Goal: Task Accomplishment & Management: Manage account settings

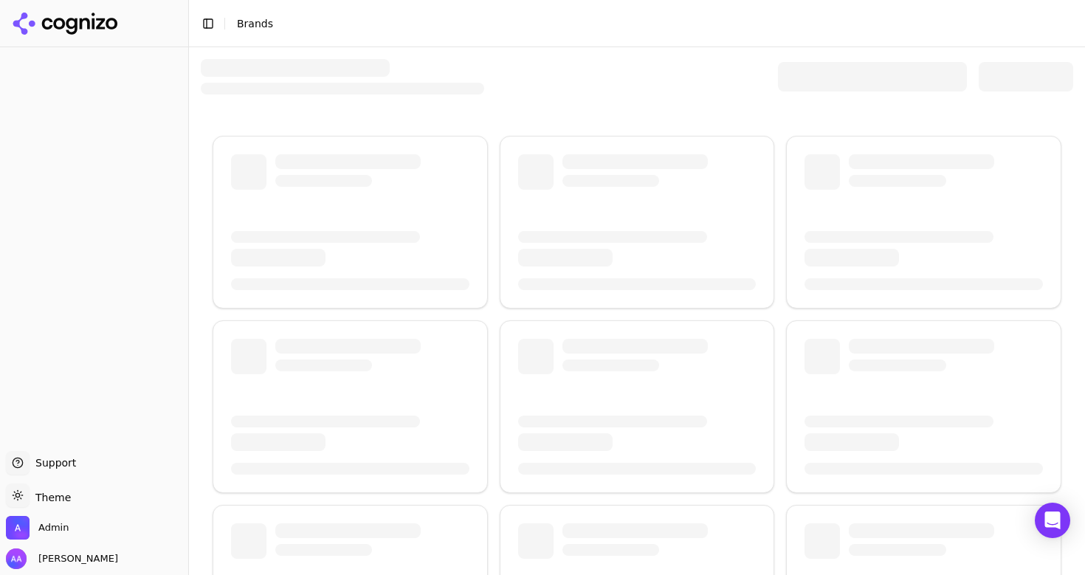
click at [571, 65] on div at bounding box center [637, 76] width 873 height 35
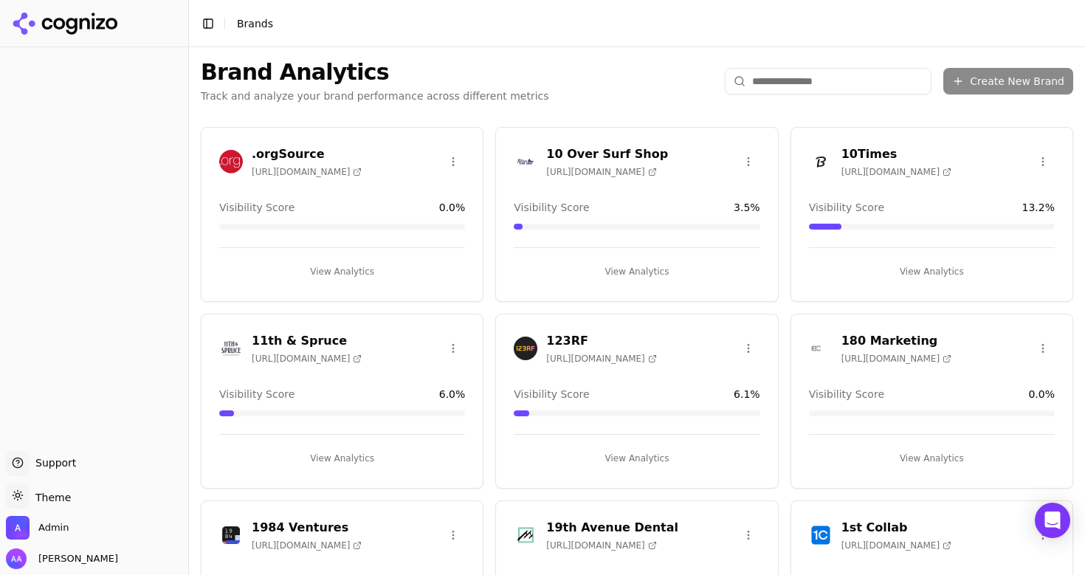
click at [777, 88] on input "search" at bounding box center [828, 81] width 207 height 27
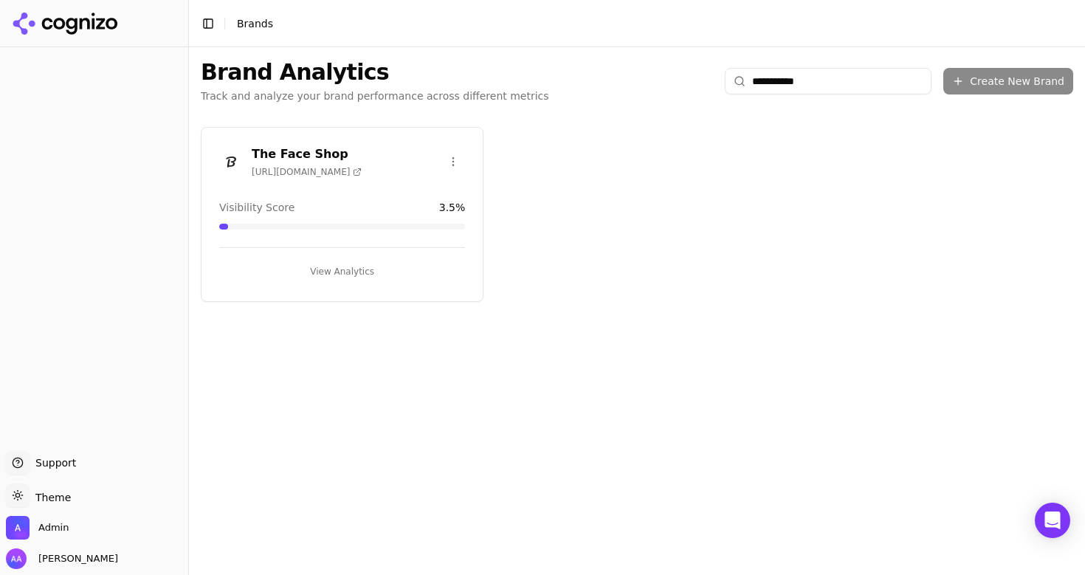
type input "**********"
click at [235, 153] on img at bounding box center [231, 162] width 24 height 24
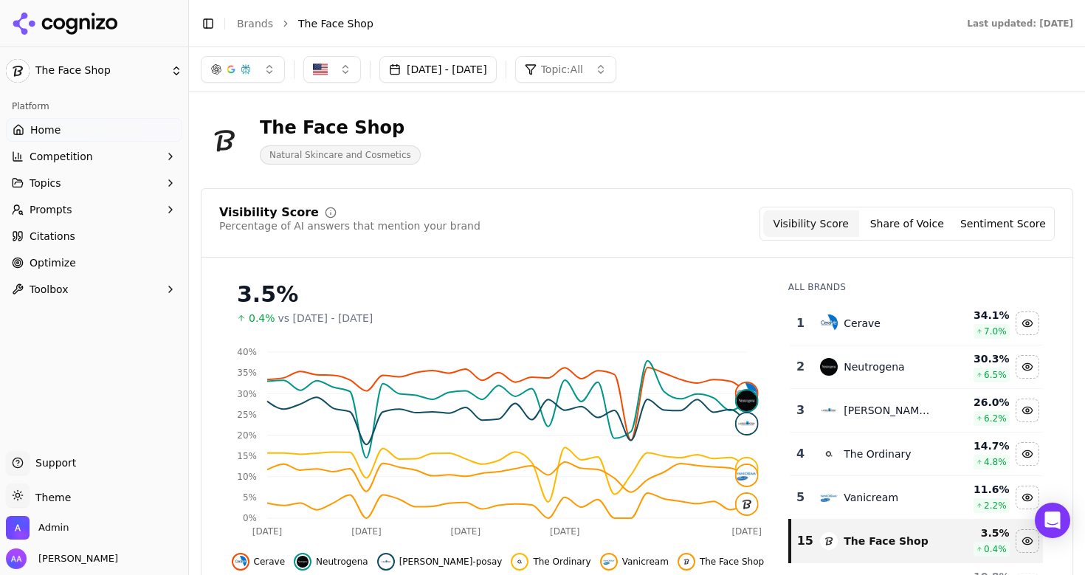
click at [94, 263] on link "Optimize" at bounding box center [94, 263] width 176 height 24
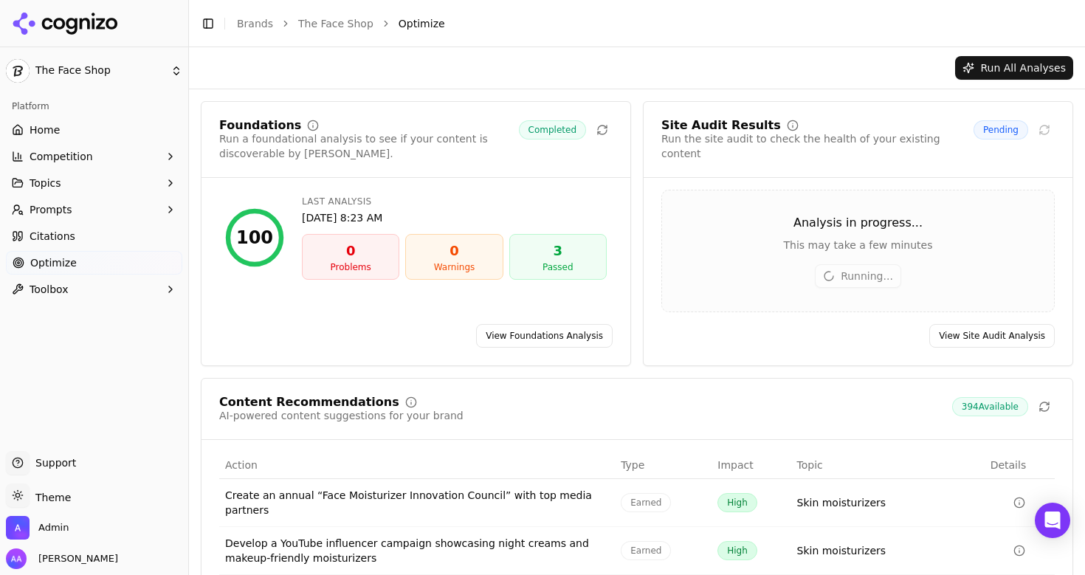
click at [986, 324] on link "View Site Audit Analysis" at bounding box center [993, 336] width 126 height 24
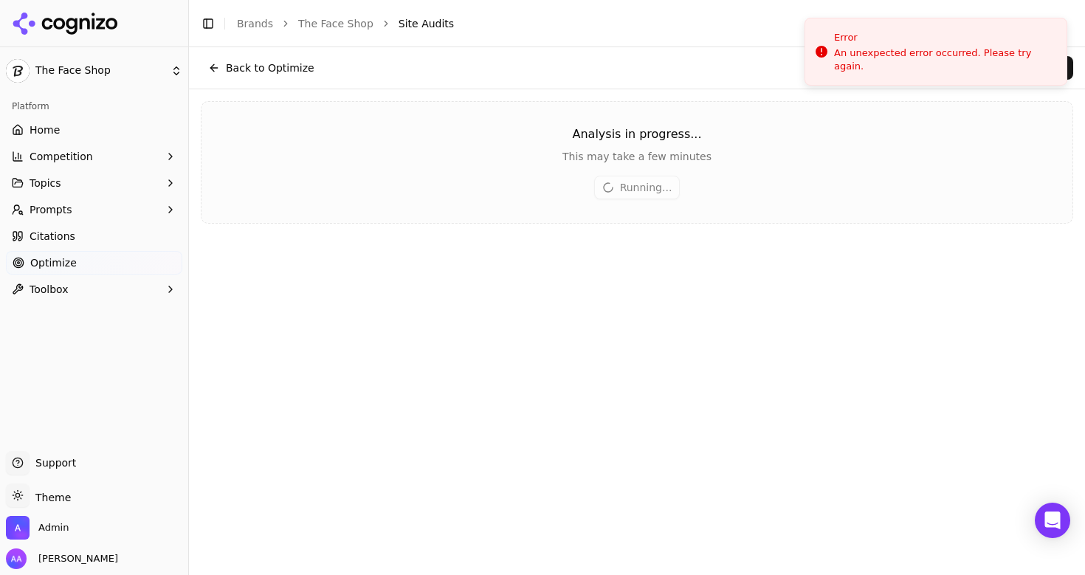
click at [418, 112] on div "Analysis in progress... This may take a few minutes Running..." at bounding box center [637, 162] width 873 height 123
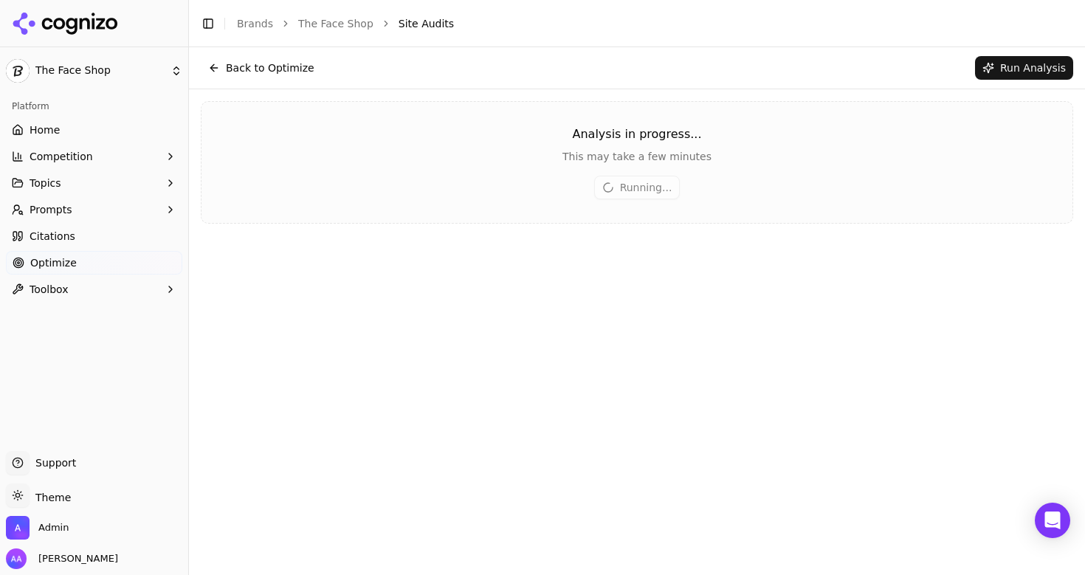
click at [264, 69] on button "Back to Optimize" at bounding box center [261, 68] width 121 height 24
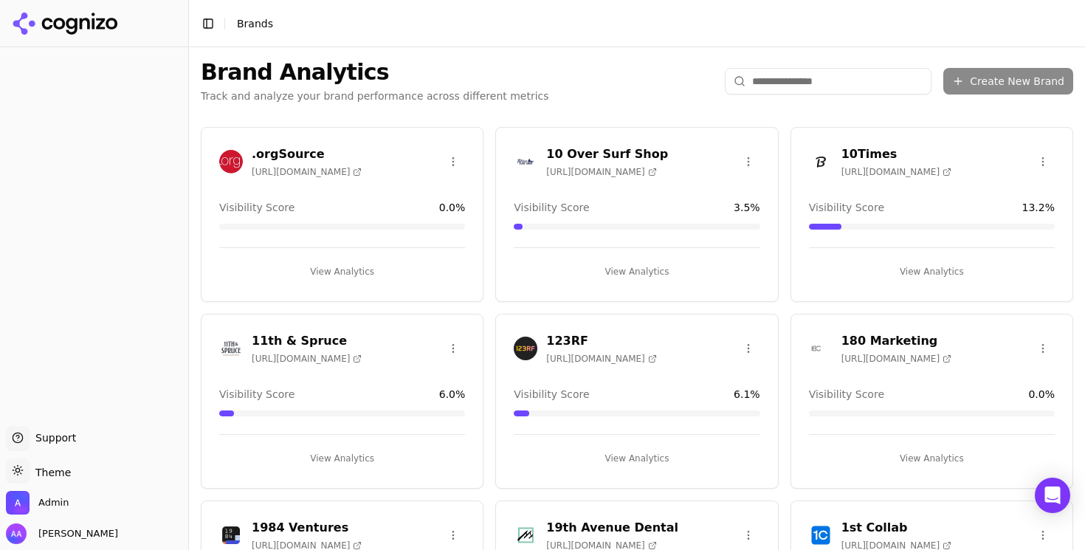
click at [535, 100] on div "Brand Analytics Track and analyze your brand performance across different metri…" at bounding box center [637, 81] width 896 height 68
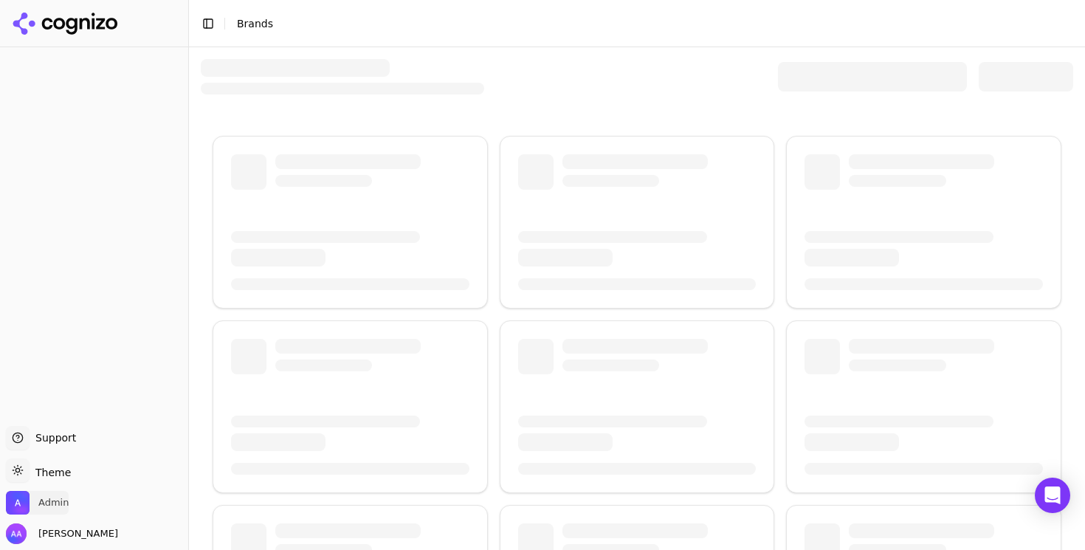
click at [56, 493] on span "Admin" at bounding box center [37, 503] width 63 height 24
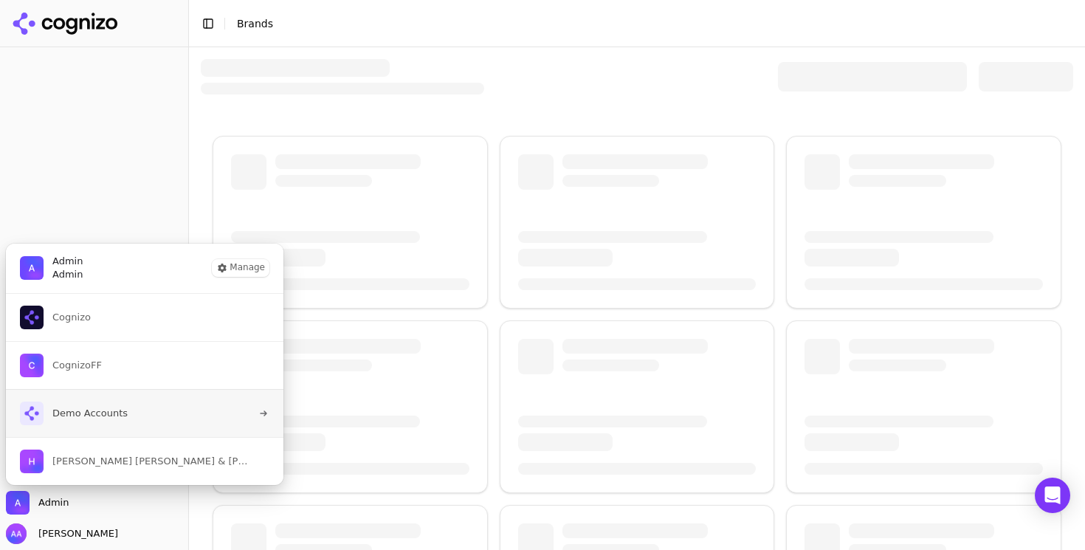
click at [109, 416] on span "Demo Accounts" at bounding box center [89, 413] width 75 height 13
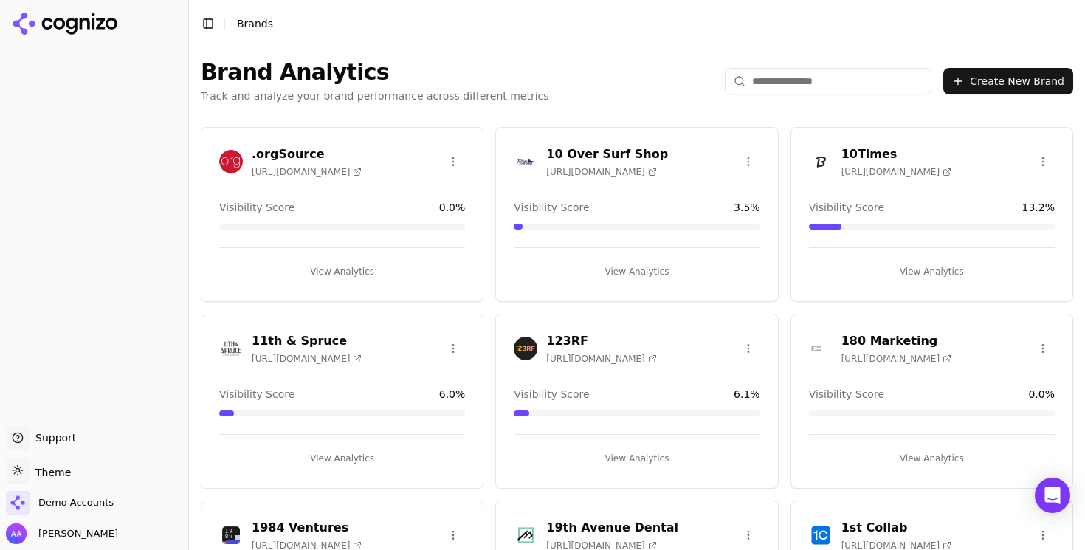
click at [796, 80] on input "search" at bounding box center [828, 81] width 207 height 27
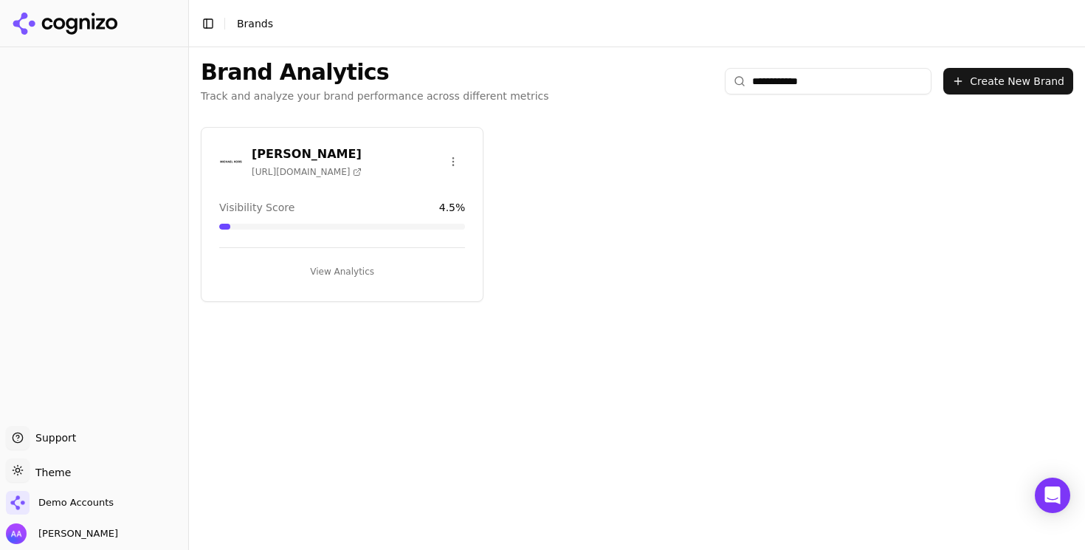
type input "**********"
click at [228, 171] on img at bounding box center [231, 162] width 24 height 24
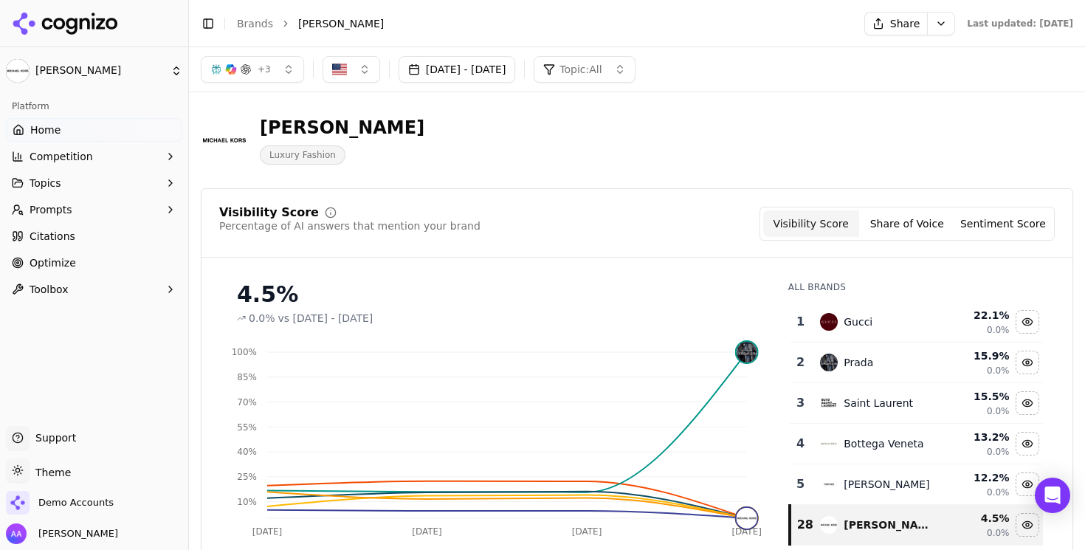
click at [865, 18] on button "Share" at bounding box center [896, 24] width 63 height 24
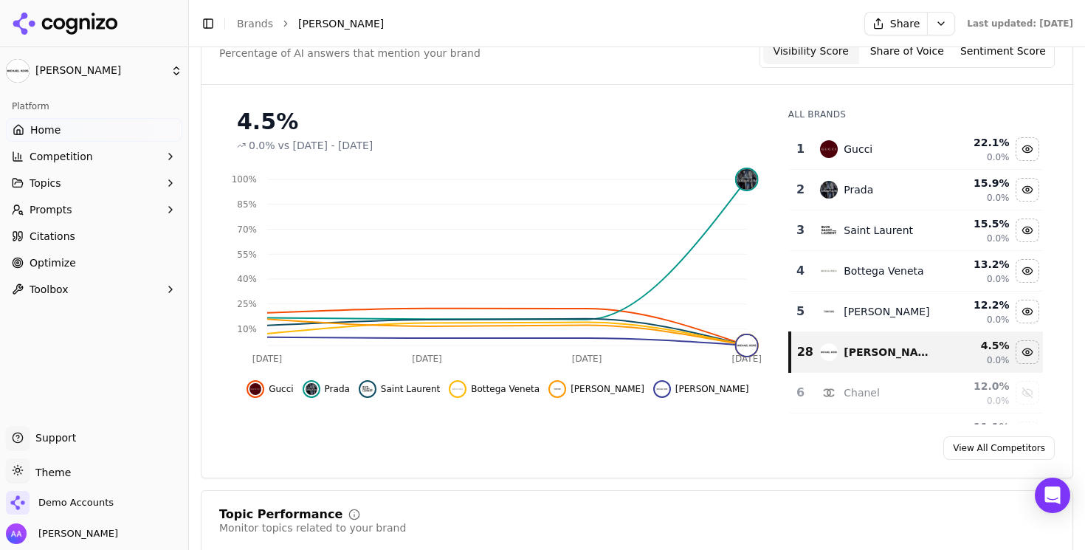
scroll to position [183, 0]
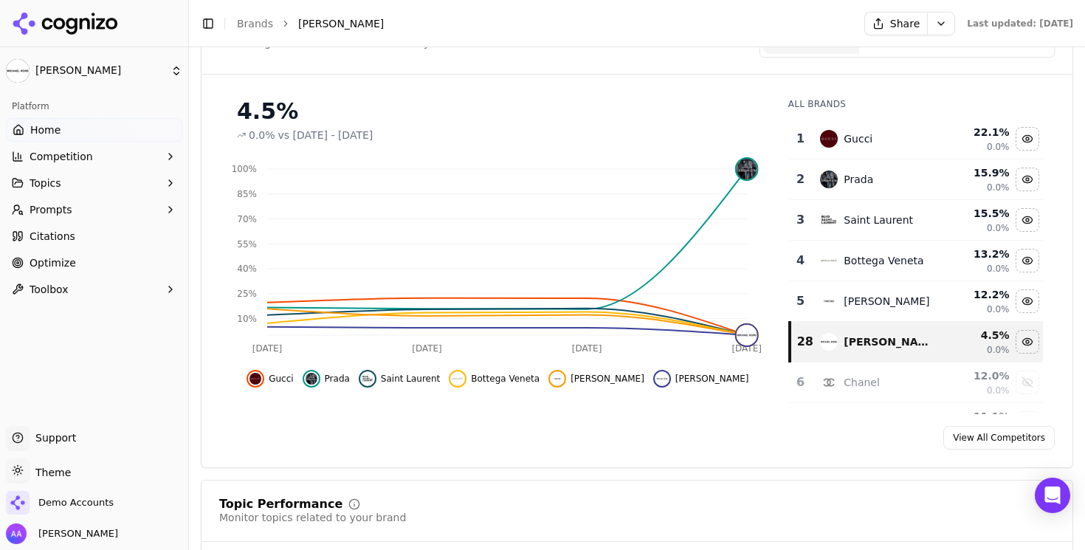
click at [74, 213] on button "Prompts" at bounding box center [94, 210] width 176 height 24
click at [546, 73] on div "Visibility Score Percentage of AI answers that mention your brand Visibility Sc…" at bounding box center [637, 49] width 871 height 51
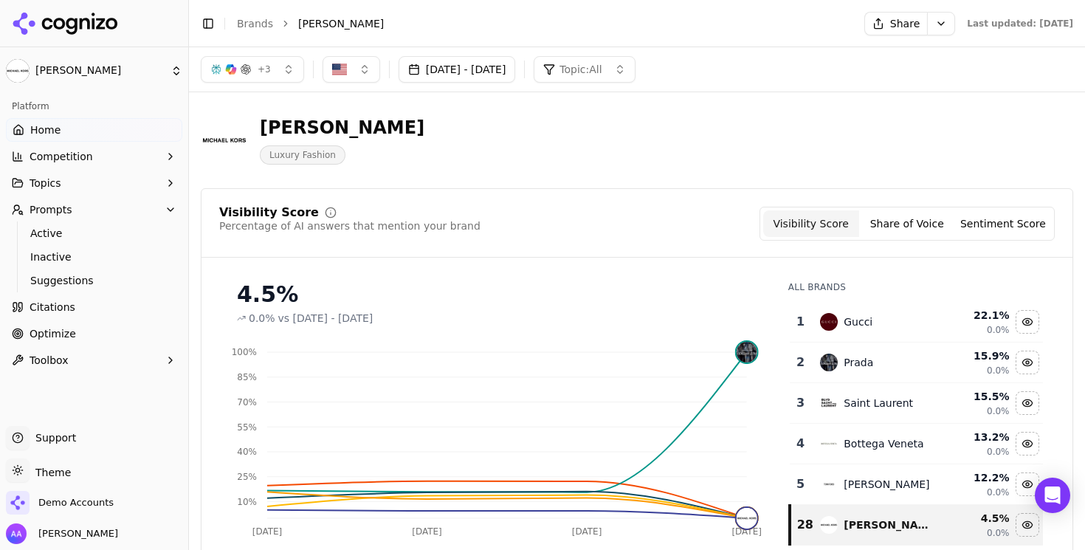
scroll to position [32, 0]
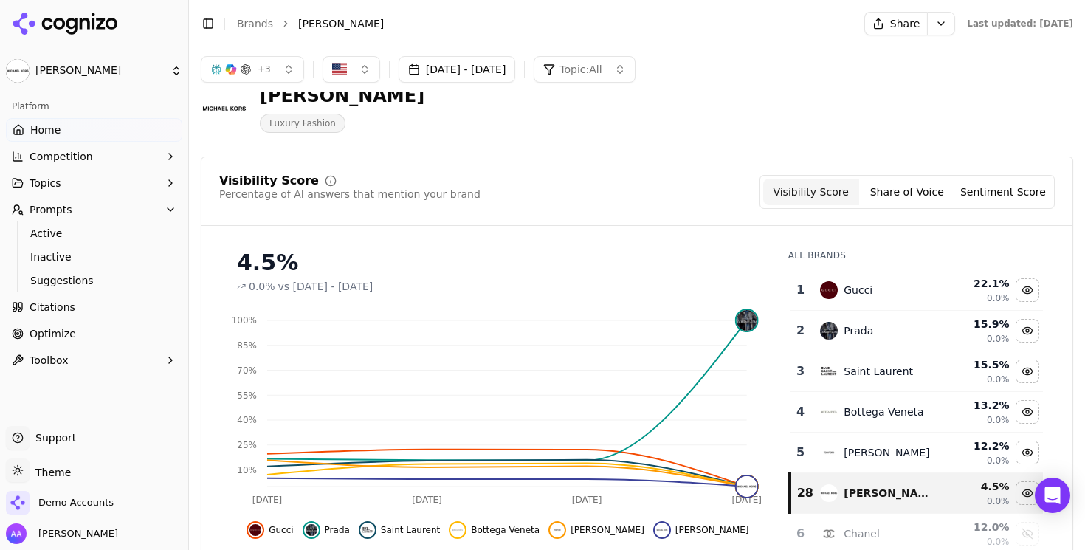
click at [658, 213] on div "Visibility Score Percentage of AI answers that mention your brand Visibility Sc…" at bounding box center [637, 200] width 871 height 51
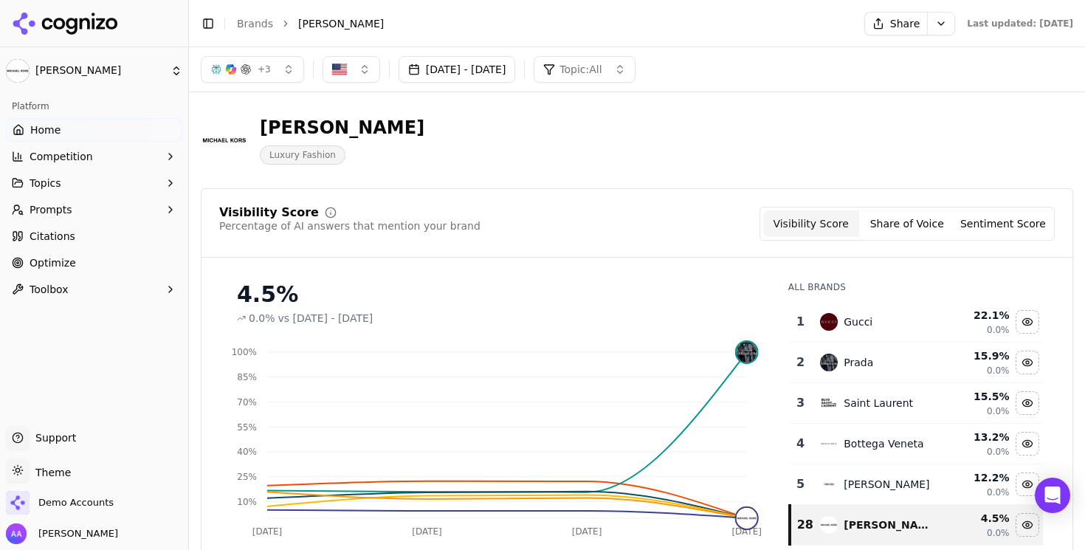
click at [253, 26] on link "Brands" at bounding box center [255, 24] width 36 height 12
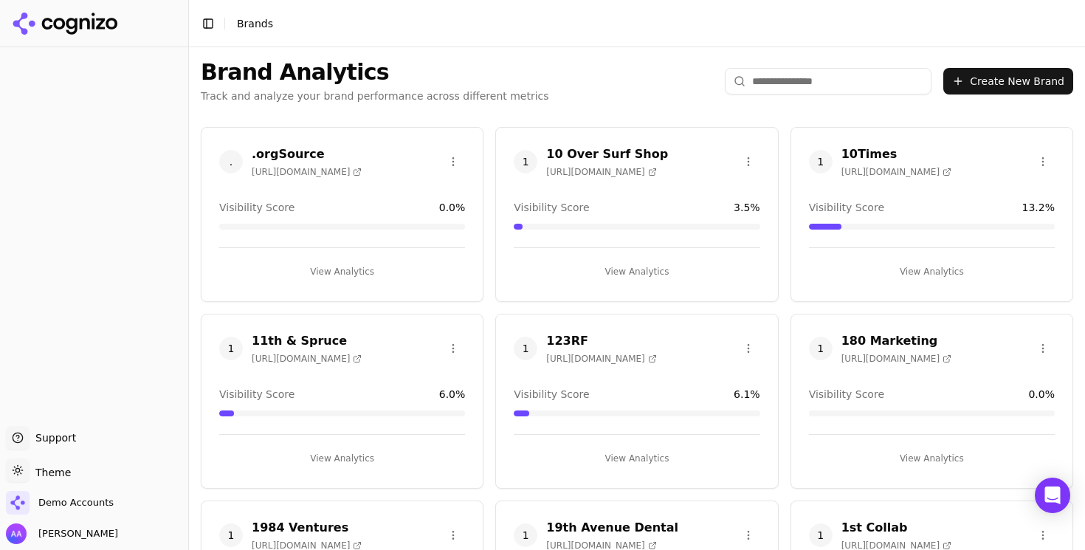
click at [789, 84] on html "Support Support Toggle theme Theme Demo Accounts Alp Aysan Toggle Sidebar Brand…" at bounding box center [542, 275] width 1085 height 550
click at [801, 85] on html "Support Support Toggle theme Theme Demo Accounts Alp Aysan Toggle Sidebar Brand…" at bounding box center [542, 275] width 1085 height 550
click at [811, 81] on html "Support Support Toggle theme Theme Demo Accounts Alp Aysan Toggle Sidebar Brand…" at bounding box center [542, 275] width 1085 height 550
click at [794, 78] on html "Support Support Toggle theme Theme Demo Accounts Alp Aysan Toggle Sidebar Brand…" at bounding box center [542, 275] width 1085 height 550
click at [769, 41] on html "Support Support Toggle theme Theme Demo Accounts Alp Aysan Toggle Sidebar Brand…" at bounding box center [542, 275] width 1085 height 550
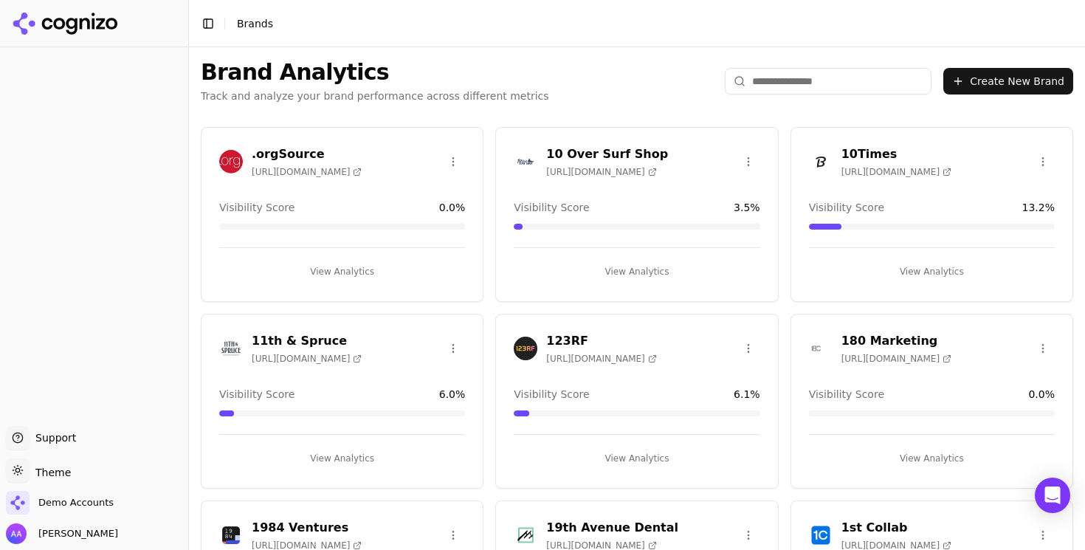
click at [792, 86] on input "search" at bounding box center [828, 81] width 207 height 27
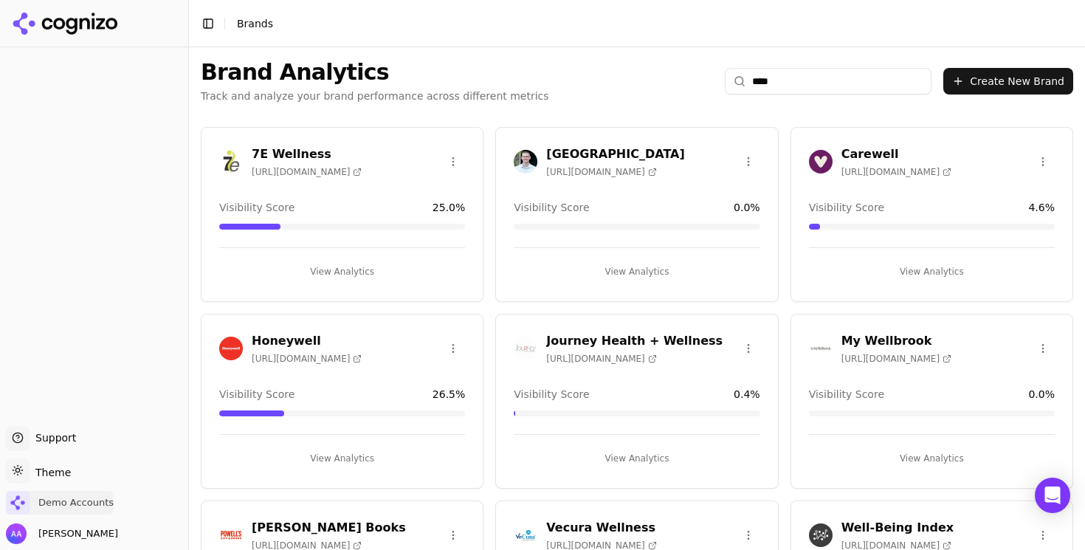
type input "****"
click at [65, 501] on span "Demo Accounts" at bounding box center [75, 502] width 75 height 13
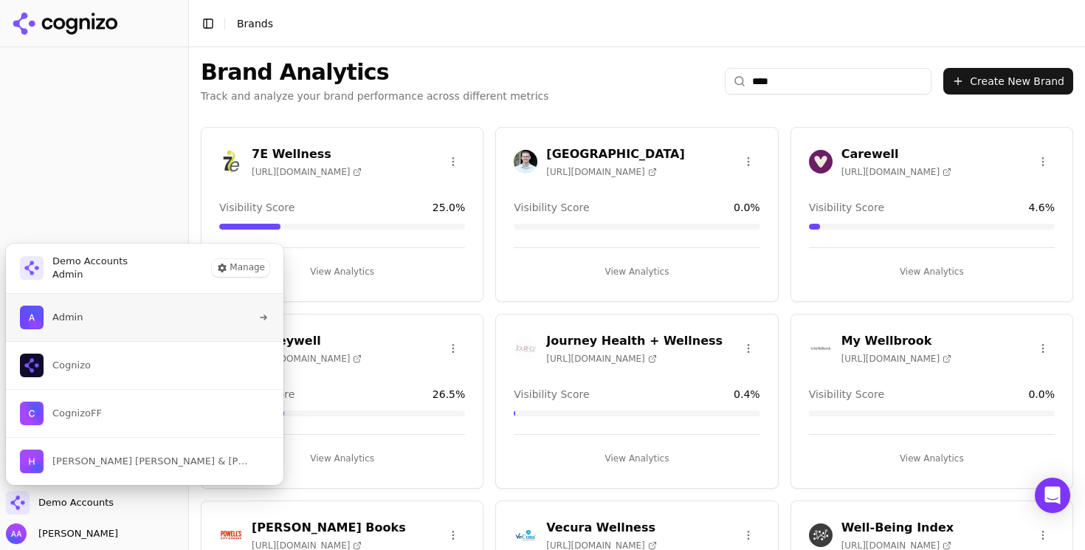
click at [97, 333] on button "Admin" at bounding box center [144, 317] width 279 height 47
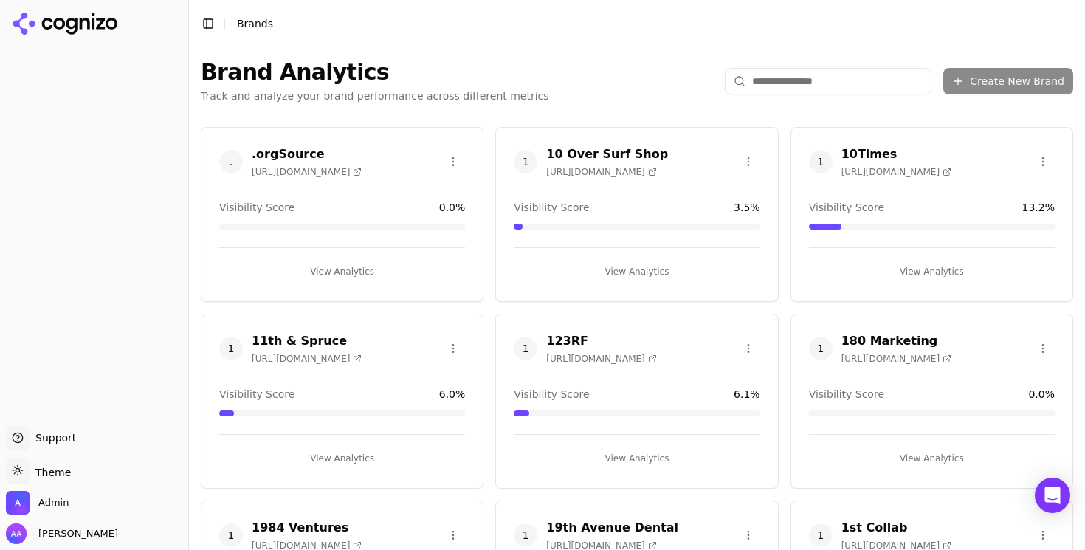
click at [437, 92] on p "Track and analyze your brand performance across different metrics" at bounding box center [375, 96] width 348 height 15
click at [784, 72] on input "search" at bounding box center [828, 81] width 207 height 27
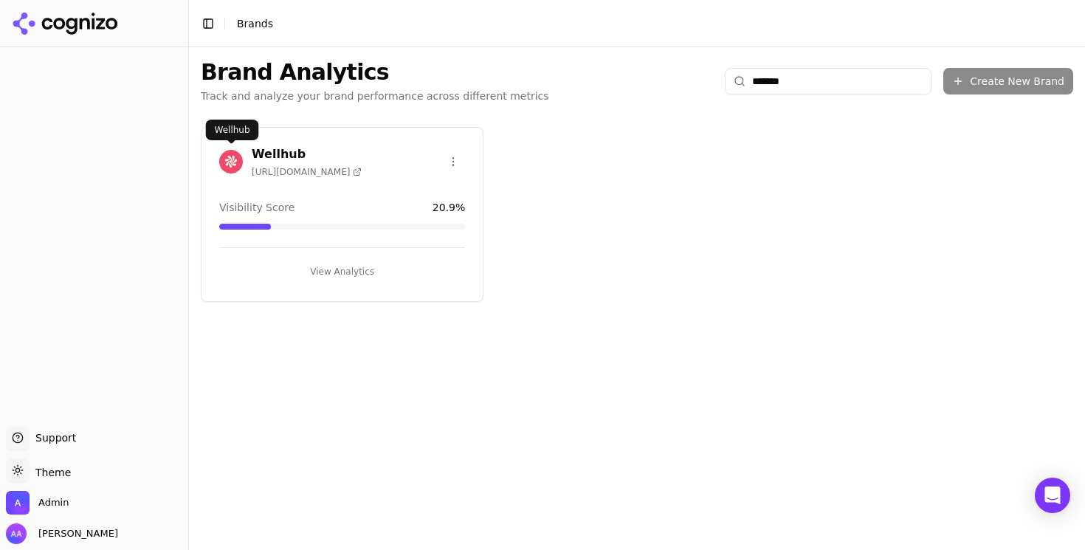
type input "*******"
click at [238, 160] on img at bounding box center [231, 162] width 24 height 24
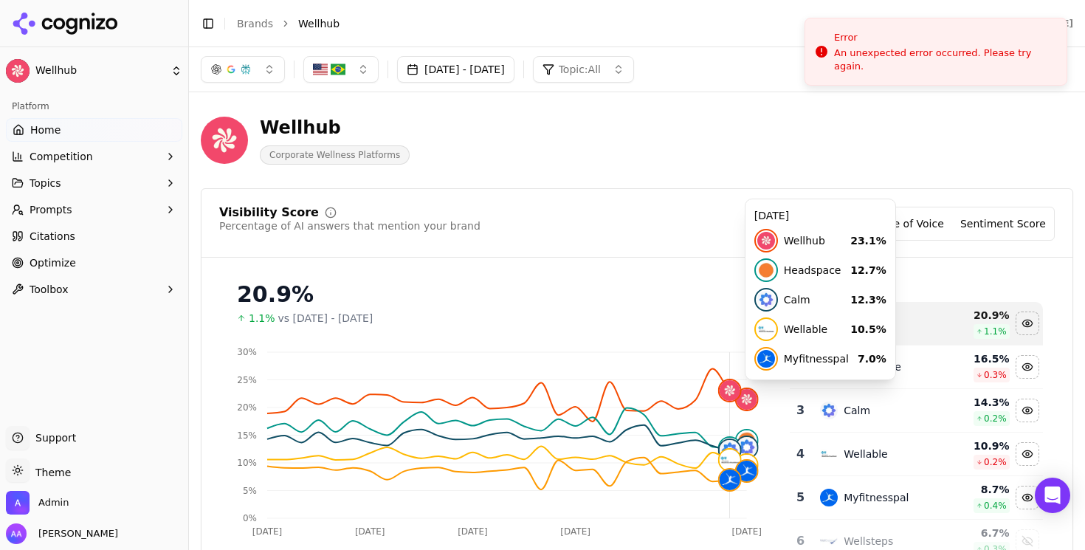
click at [791, 168] on div "Wellhub Corporate Wellness Platforms" at bounding box center [637, 140] width 873 height 72
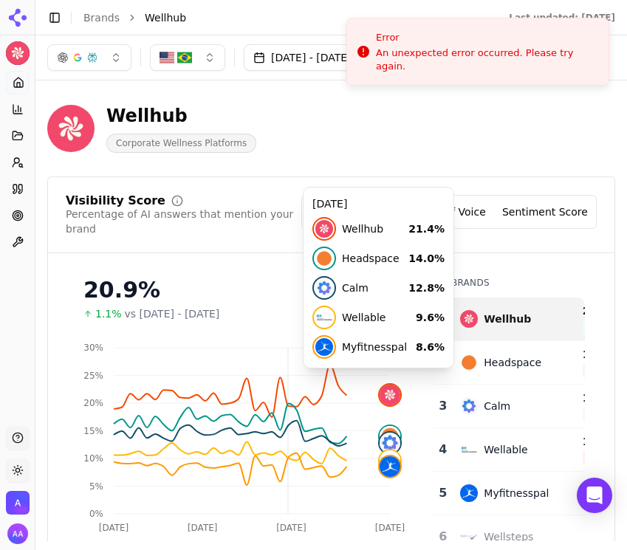
click at [490, 143] on div "Wellhub Corporate Wellness Platforms" at bounding box center [331, 128] width 568 height 49
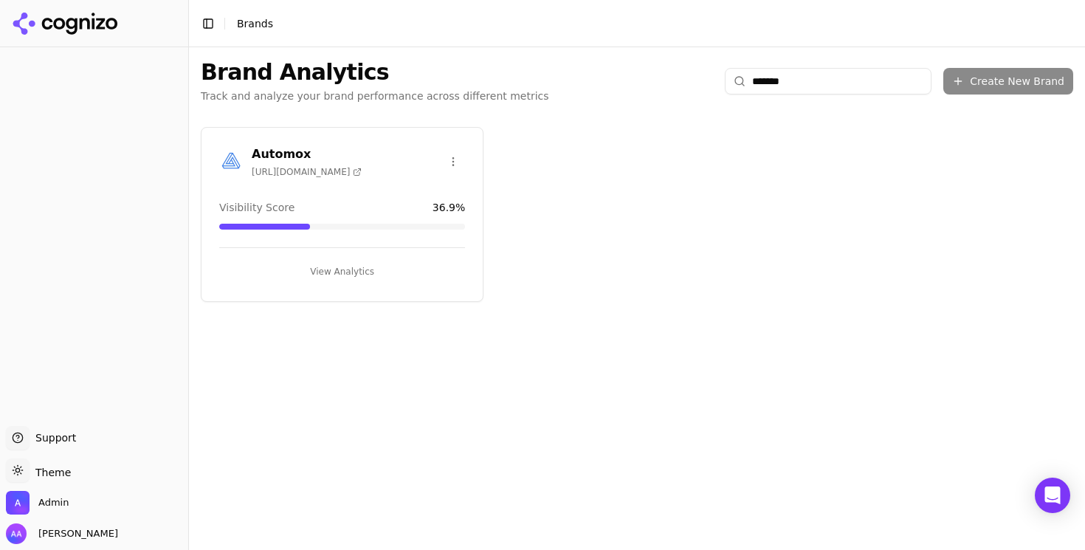
type input "*******"
click at [228, 159] on img at bounding box center [231, 162] width 24 height 24
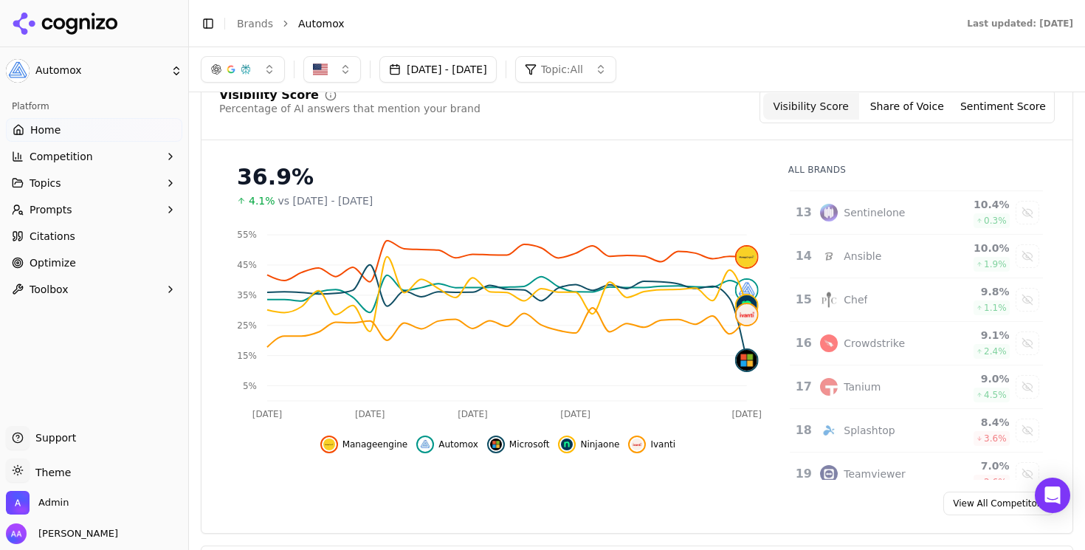
scroll to position [707, 0]
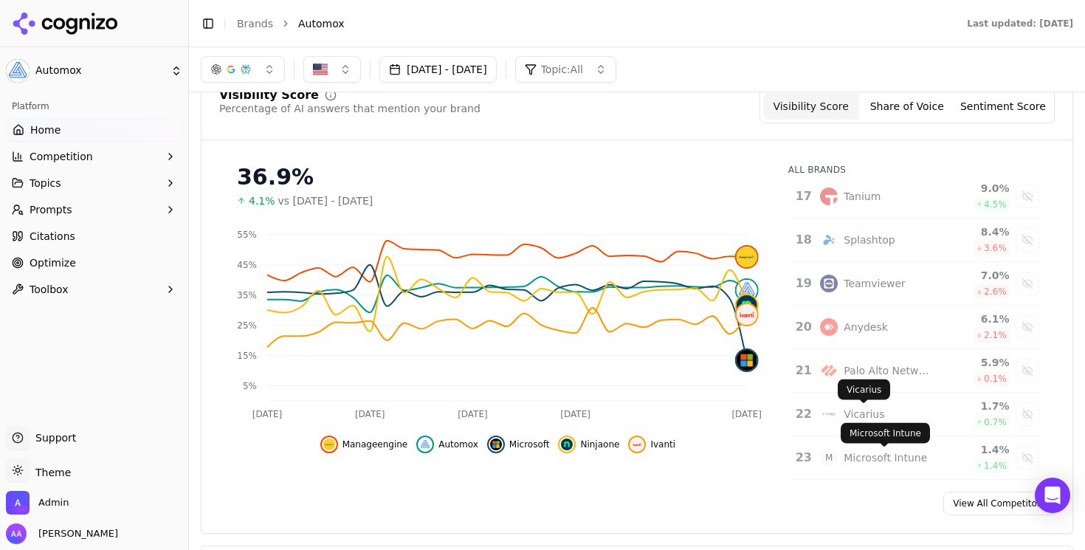
click at [867, 460] on div "Microsoft Intune" at bounding box center [885, 457] width 83 height 15
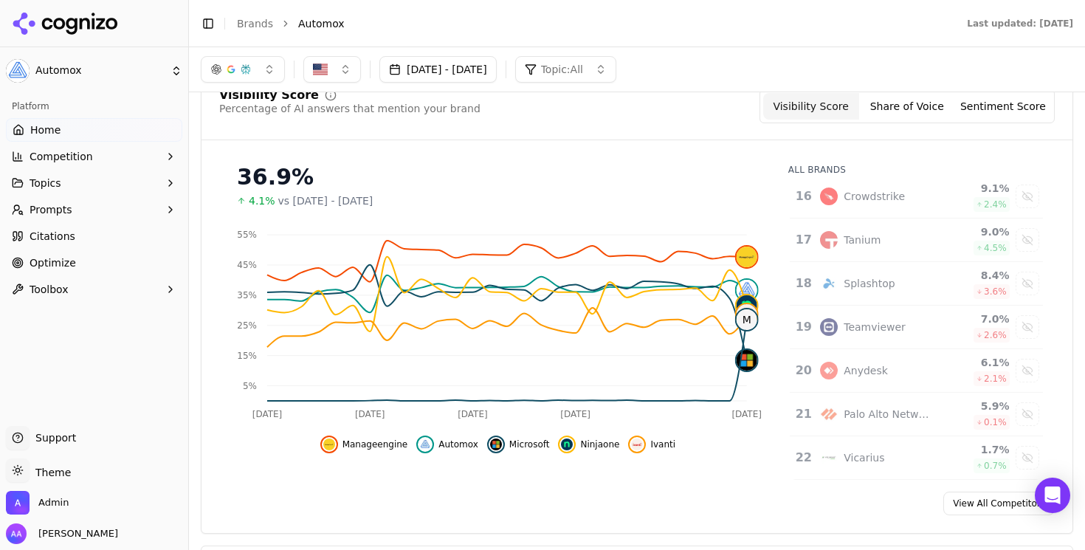
click at [90, 152] on button "Competition" at bounding box center [94, 157] width 176 height 24
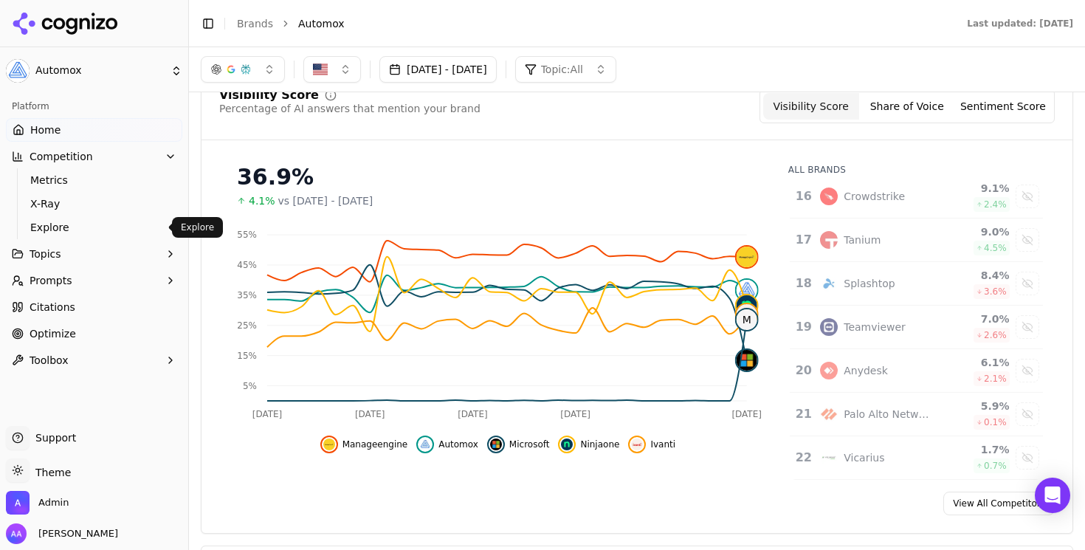
click at [81, 227] on span "Explore" at bounding box center [94, 227] width 128 height 15
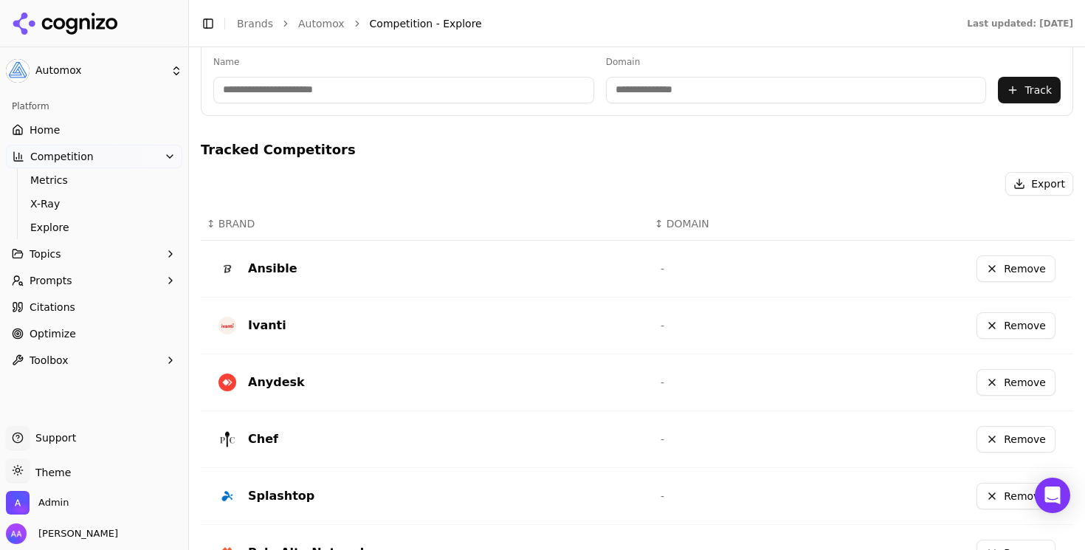
scroll to position [600, 0]
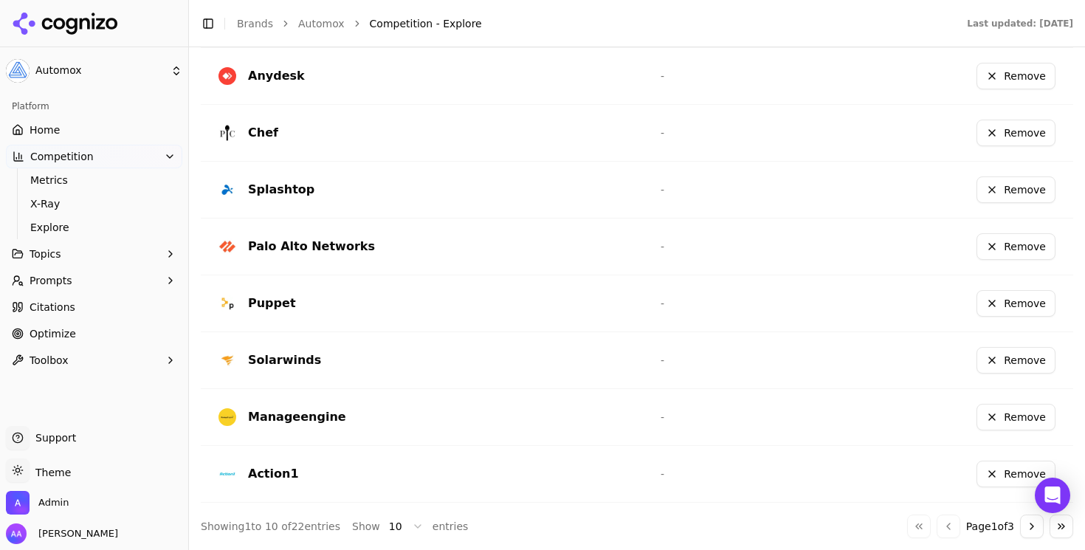
click at [1024, 526] on button "Go to next page" at bounding box center [1032, 527] width 24 height 24
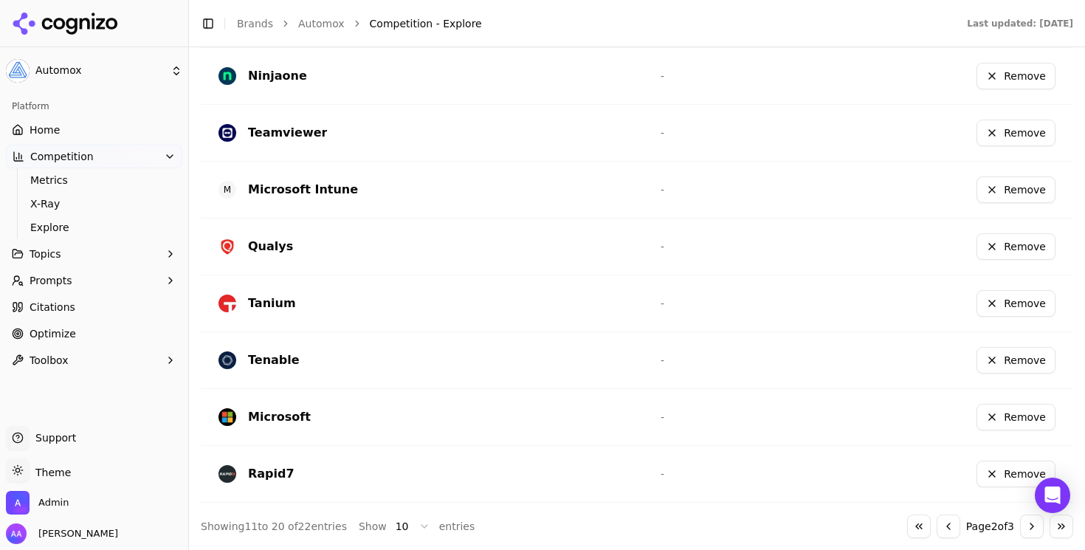
click at [1007, 184] on button "Remove" at bounding box center [1016, 189] width 79 height 27
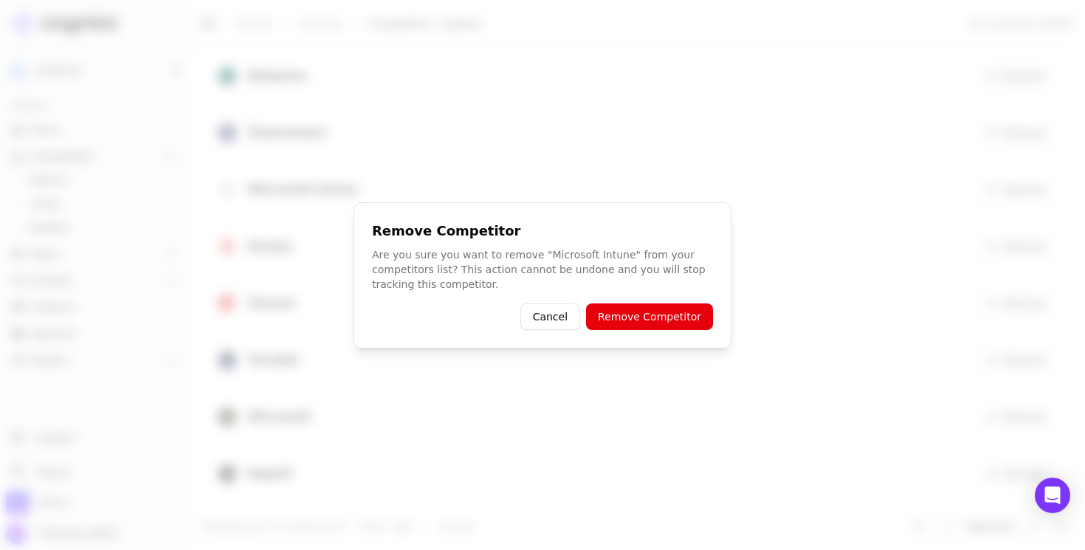
click at [647, 324] on button "Remove Competitor" at bounding box center [649, 316] width 127 height 27
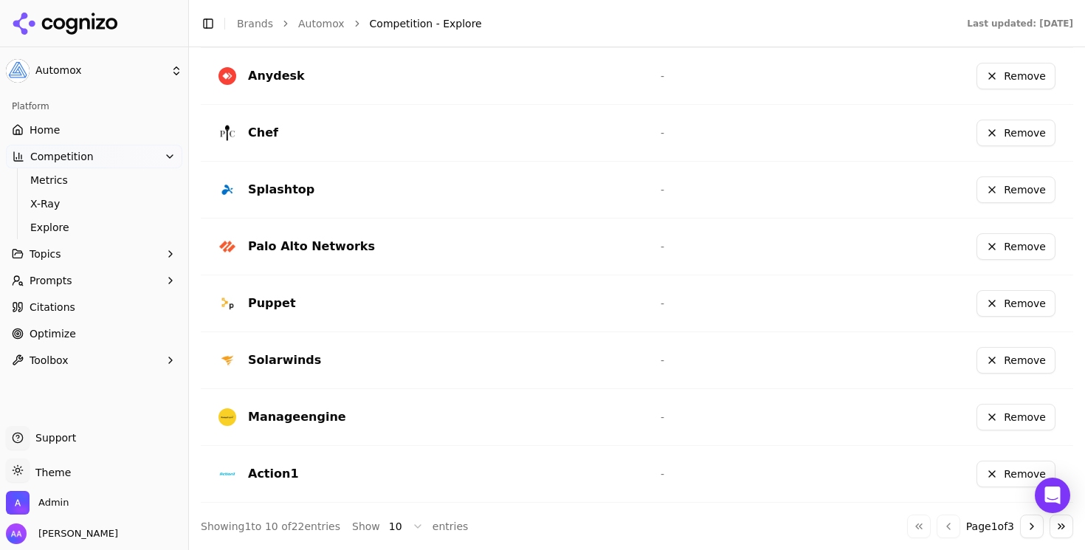
click at [65, 133] on link "Home" at bounding box center [94, 130] width 176 height 24
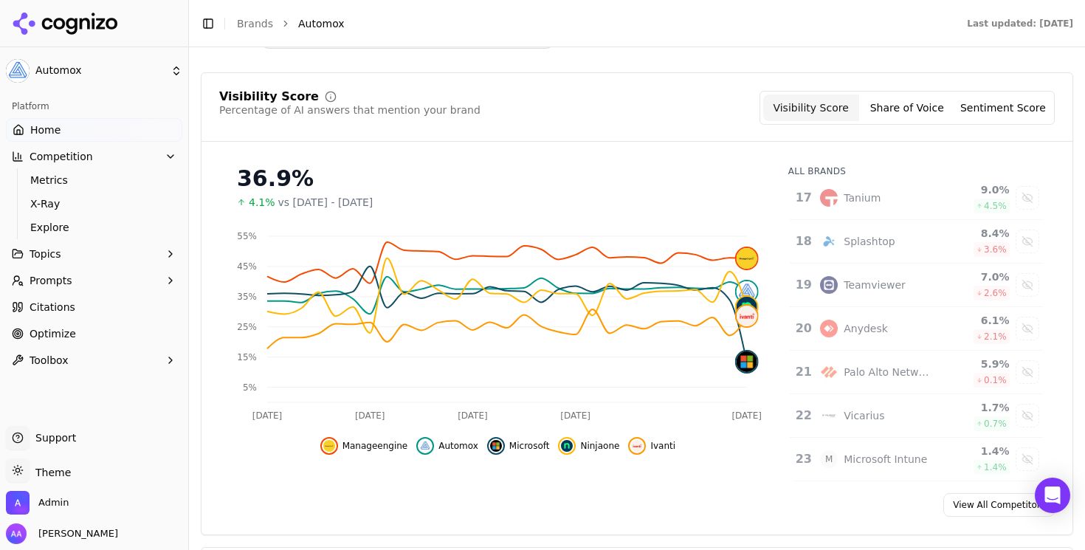
scroll to position [155, 0]
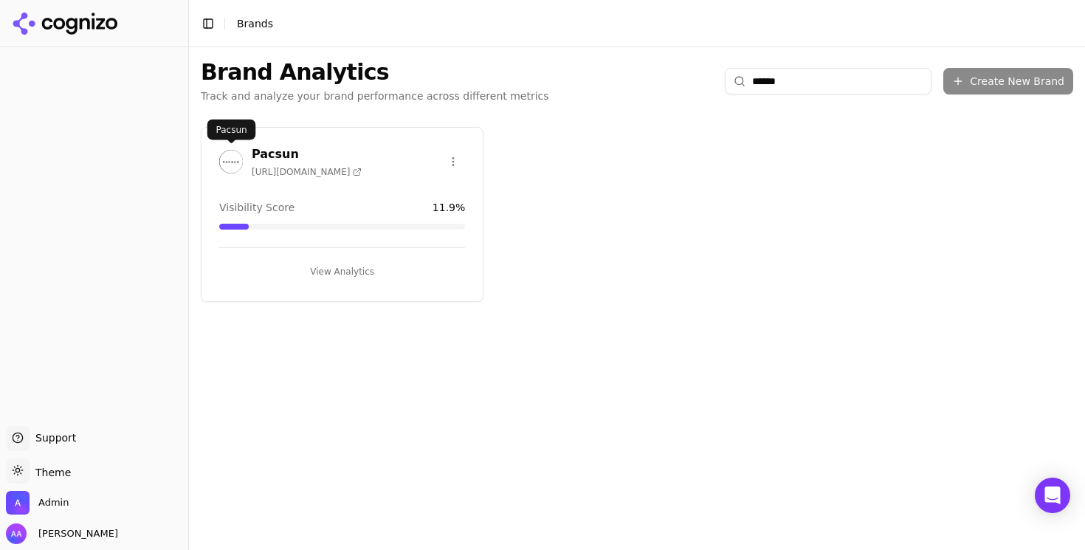
type input "******"
click at [224, 162] on img at bounding box center [231, 162] width 24 height 24
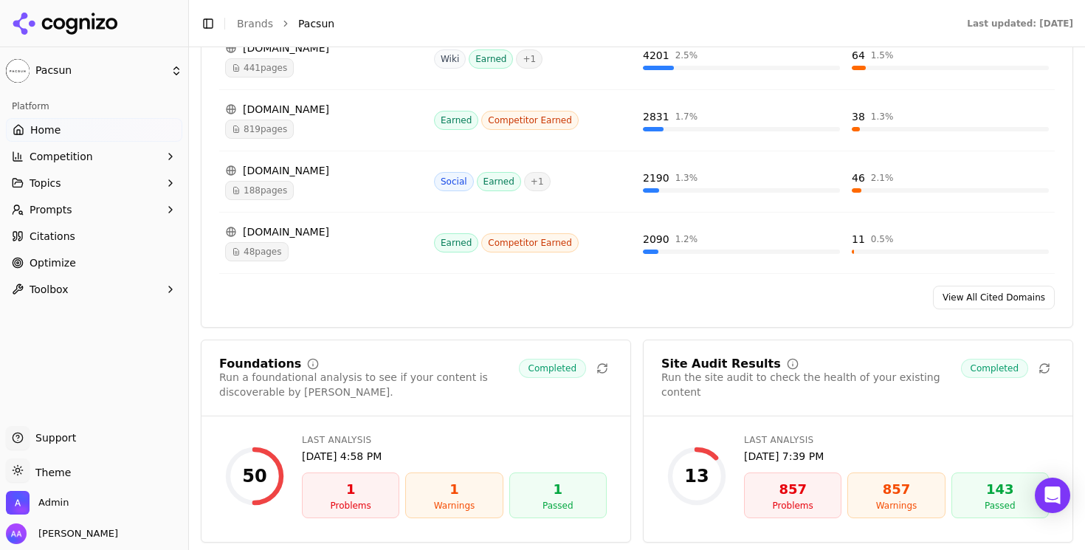
scroll to position [1781, 0]
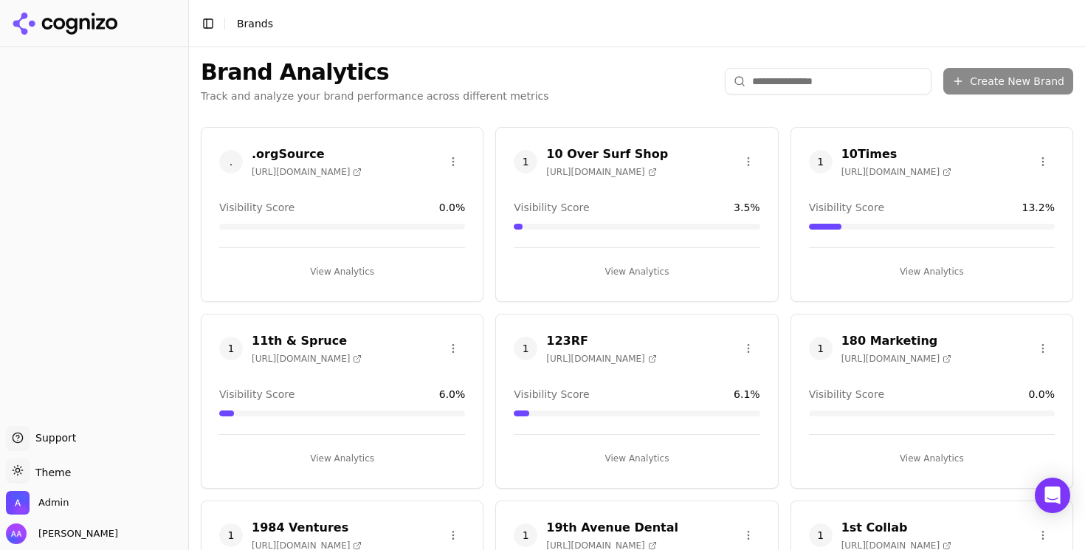
click at [789, 87] on input "search" at bounding box center [828, 81] width 207 height 27
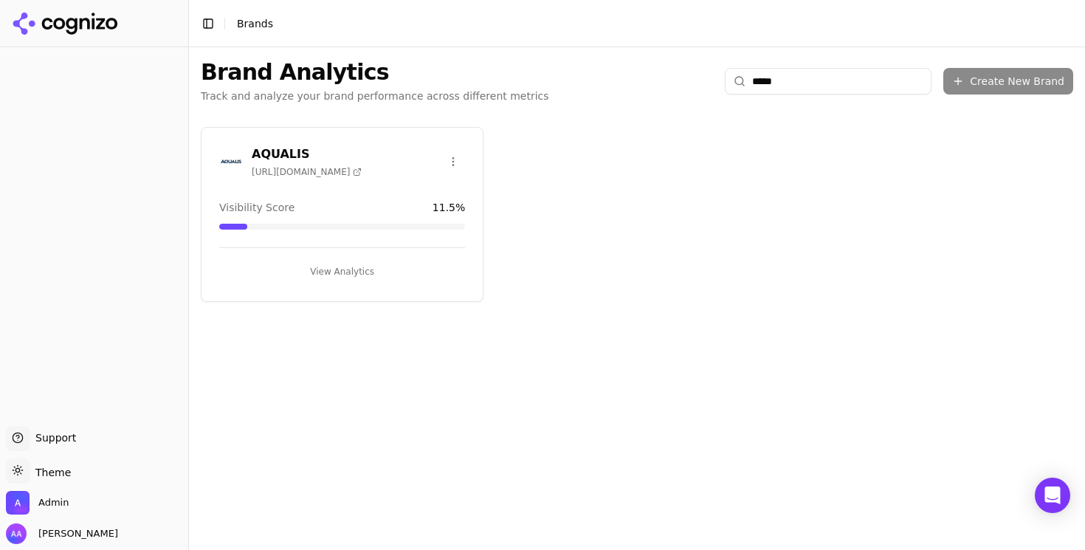
type input "******"
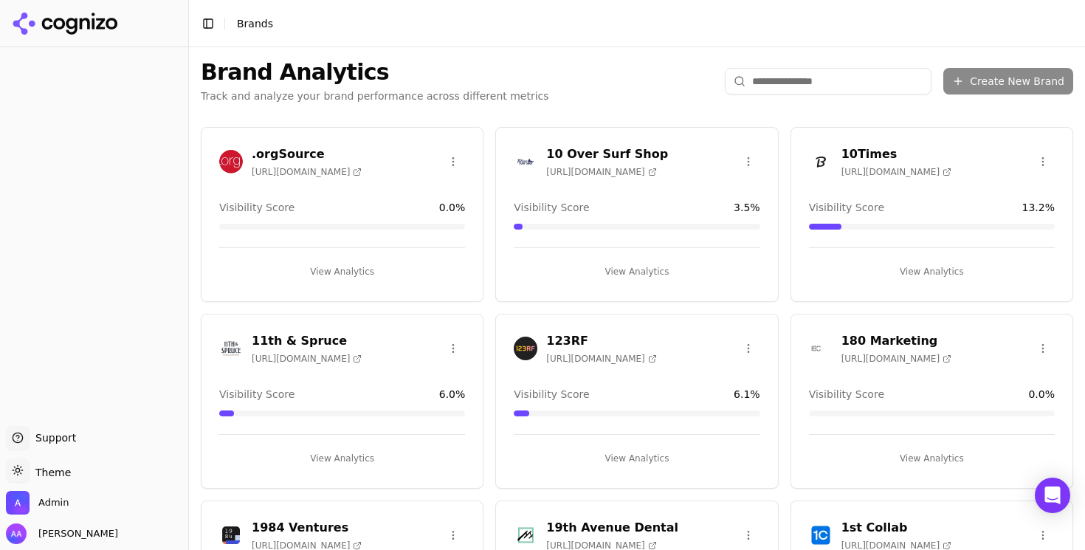
click at [817, 83] on html "Support Support Toggle theme Theme Admin Alp Aysan Toggle Sidebar Brands Brand …" at bounding box center [542, 275] width 1085 height 550
click at [817, 81] on input "search" at bounding box center [828, 81] width 207 height 27
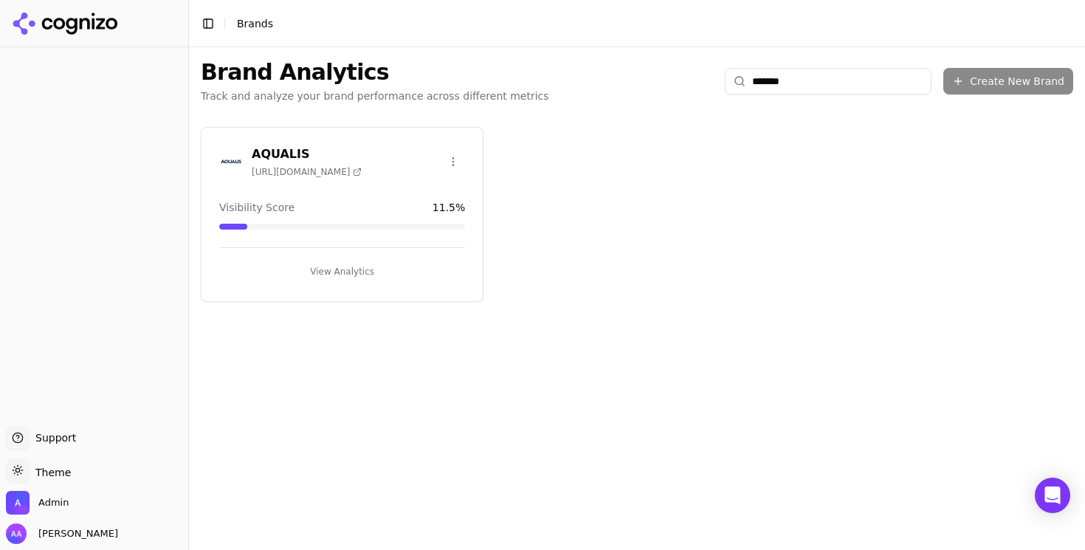
type input "*******"
click at [236, 162] on img at bounding box center [231, 162] width 24 height 24
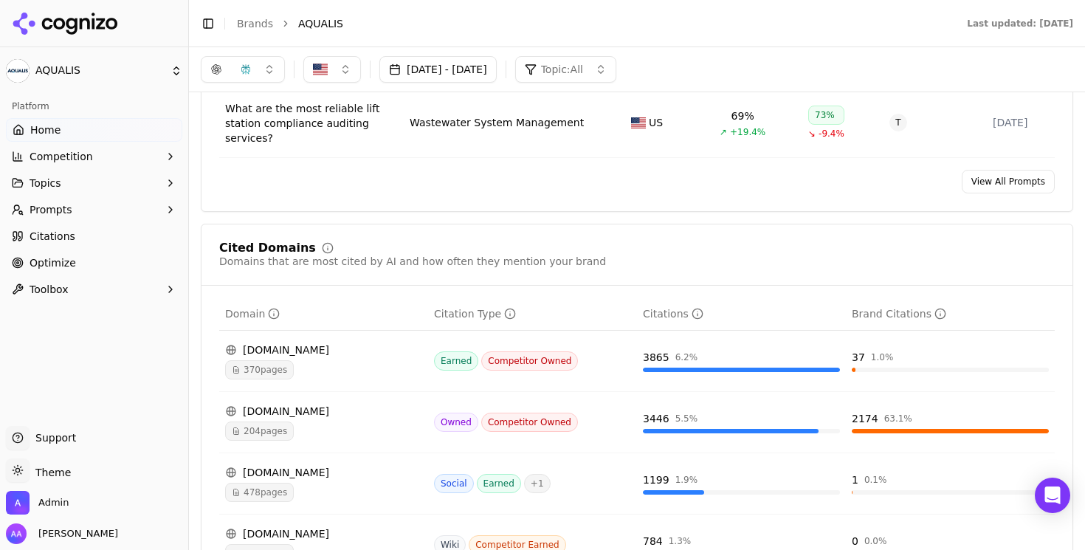
scroll to position [1380, 0]
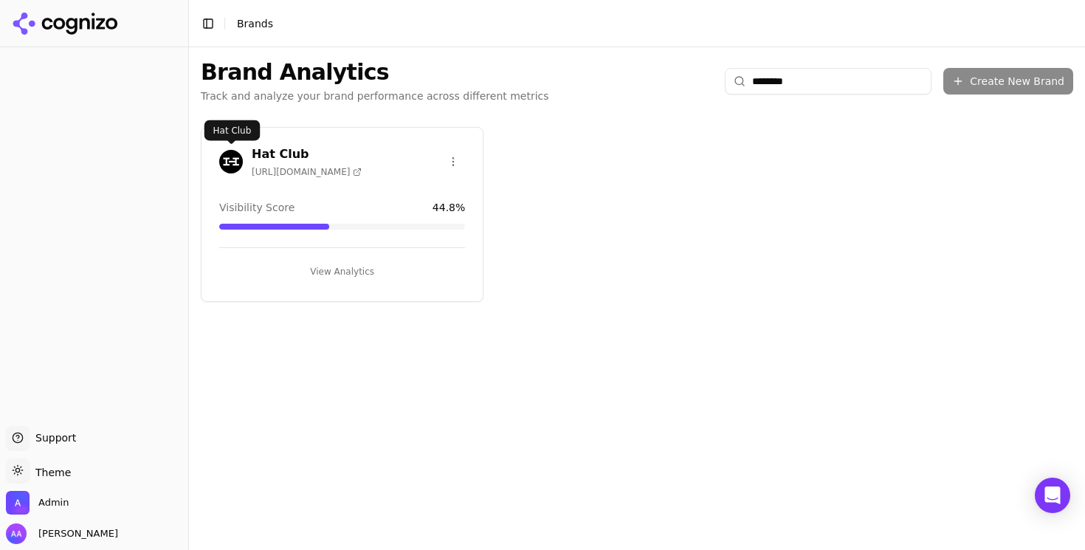
type input "********"
click at [231, 161] on img at bounding box center [231, 162] width 24 height 24
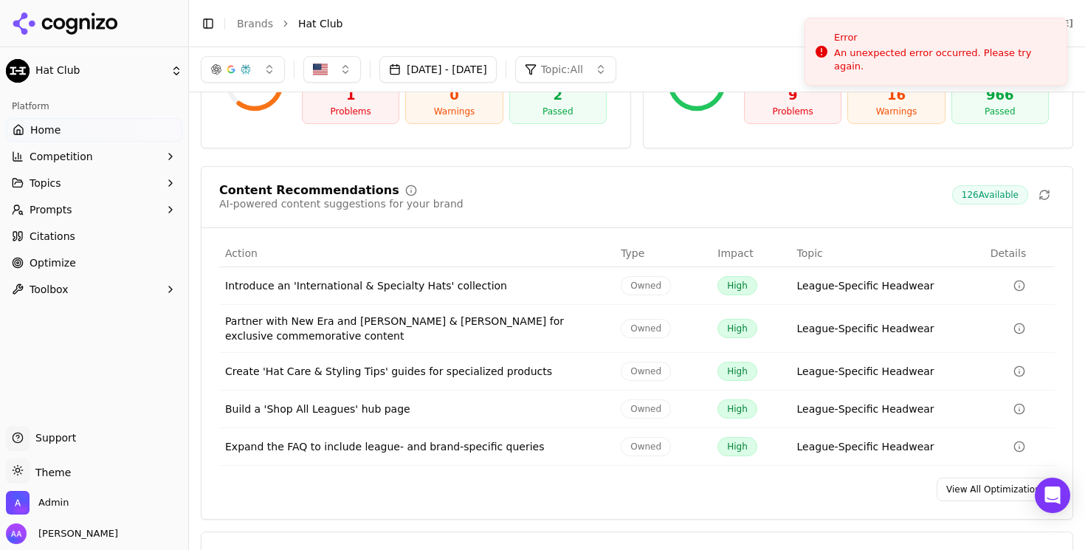
scroll to position [2080, 0]
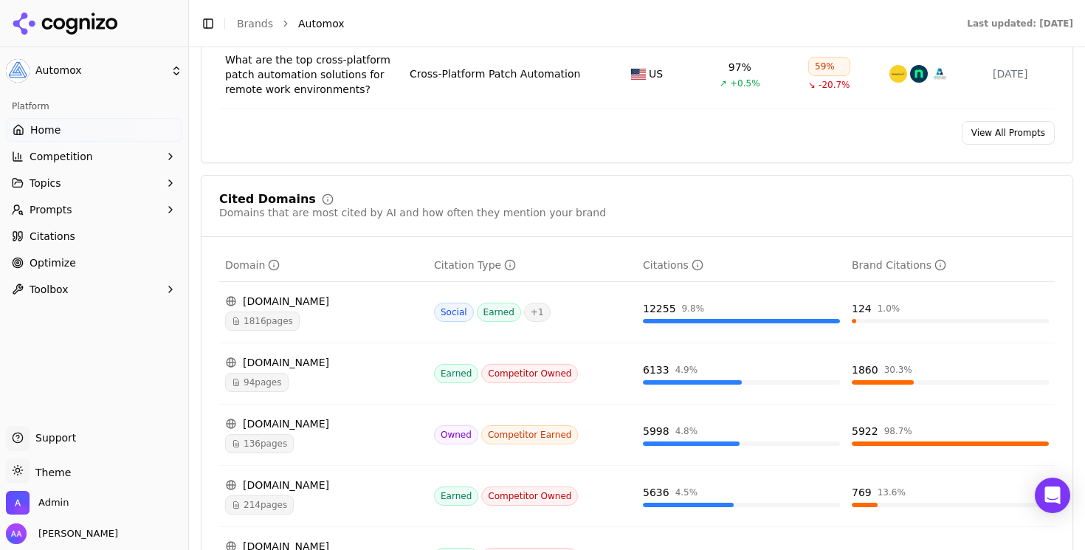
scroll to position [1527, 0]
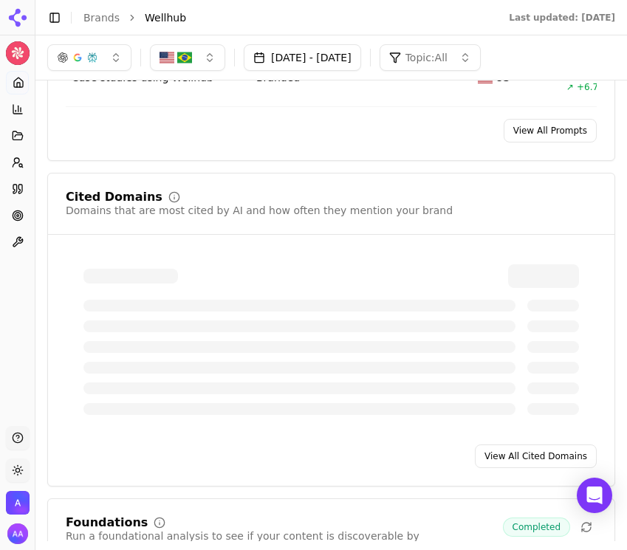
scroll to position [1519, 0]
